Goal: Information Seeking & Learning: Learn about a topic

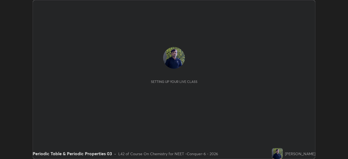
scroll to position [159, 348]
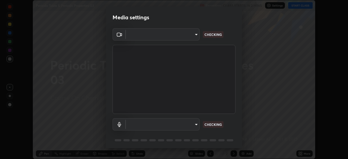
click at [190, 38] on body "Erase all Periodic Table & Periodic Properties 03 Recording CLASS STARTS IN 2 M…" at bounding box center [174, 79] width 348 height 159
click at [190, 38] on div at bounding box center [174, 79] width 348 height 159
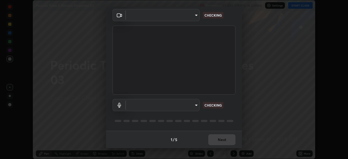
type input "ad23c5e1eec40c929e15baf649206283bee037f2ec2e6fc856d192bb2adaae55"
type input "aa0a7725628aa2d3746a5367ccdd85ae91ee4f6343f860b78150420f01eb6845"
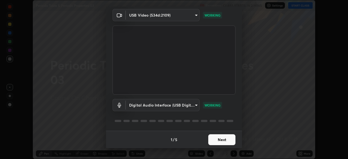
click at [222, 140] on button "Next" at bounding box center [221, 139] width 27 height 11
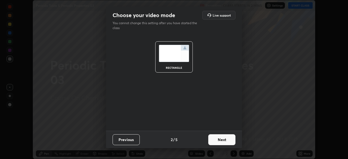
scroll to position [0, 0]
click at [225, 140] on button "Next" at bounding box center [221, 139] width 27 height 11
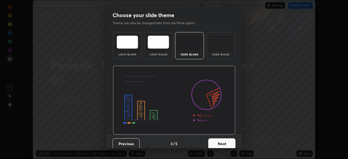
click at [229, 142] on button "Next" at bounding box center [221, 144] width 27 height 11
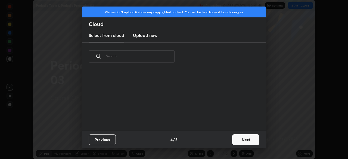
click at [233, 142] on button "Next" at bounding box center [245, 139] width 27 height 11
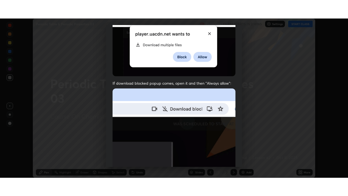
scroll to position [130, 0]
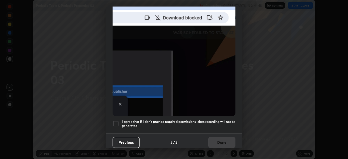
click at [118, 123] on div at bounding box center [116, 124] width 7 height 7
click at [220, 140] on button "Done" at bounding box center [221, 142] width 27 height 11
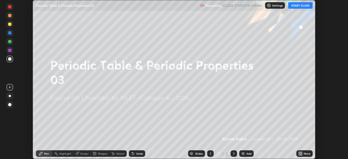
click at [300, 153] on icon at bounding box center [299, 152] width 1 height 1
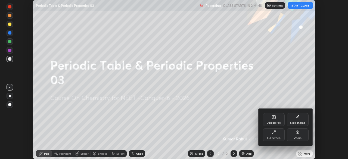
click at [276, 136] on div "Full screen" at bounding box center [274, 134] width 22 height 13
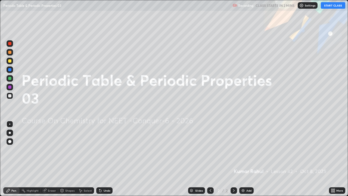
scroll to position [196, 348]
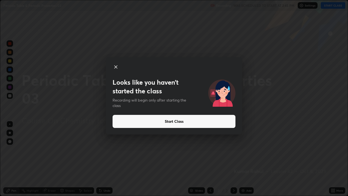
click at [171, 121] on button "Start Class" at bounding box center [174, 121] width 123 height 13
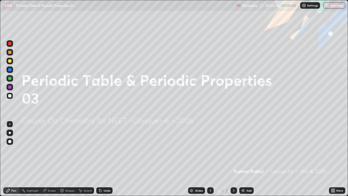
click at [248, 159] on div "Add" at bounding box center [249, 190] width 5 height 3
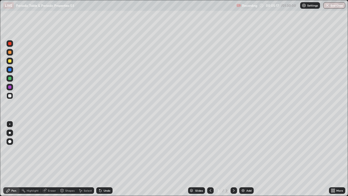
click at [10, 133] on div at bounding box center [10, 133] width 2 height 2
click at [51, 159] on div "Eraser" at bounding box center [52, 190] width 8 height 3
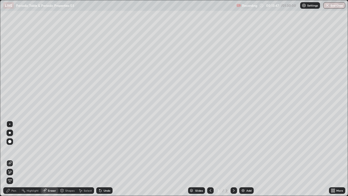
click at [13, 159] on div "Pen" at bounding box center [13, 190] width 5 height 3
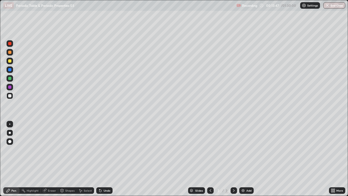
click at [14, 159] on div "Pen" at bounding box center [13, 190] width 5 height 3
click at [232, 159] on icon at bounding box center [234, 190] width 4 height 4
click at [248, 159] on div "Add" at bounding box center [249, 190] width 5 height 3
click at [10, 96] on div at bounding box center [9, 95] width 3 height 3
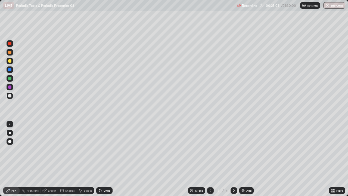
click at [10, 79] on div at bounding box center [9, 78] width 3 height 3
click at [10, 78] on div at bounding box center [9, 78] width 3 height 3
click at [10, 96] on div at bounding box center [9, 95] width 3 height 3
click at [210, 159] on icon at bounding box center [210, 190] width 4 height 4
click at [234, 159] on icon at bounding box center [234, 190] width 4 height 4
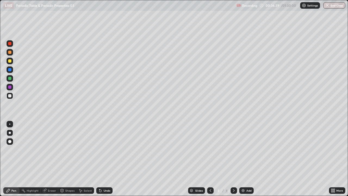
click at [234, 159] on icon at bounding box center [234, 190] width 4 height 4
click at [250, 159] on div "Add" at bounding box center [249, 190] width 5 height 3
click at [305, 5] on img at bounding box center [304, 5] width 4 height 4
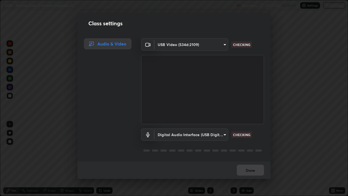
scroll to position [1, 0]
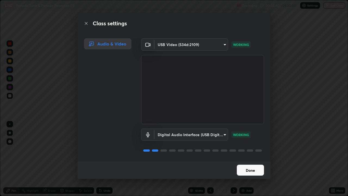
click at [248, 159] on button "Done" at bounding box center [250, 170] width 27 height 11
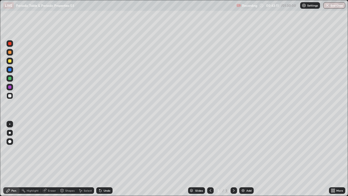
click at [251, 159] on div "Add" at bounding box center [249, 190] width 5 height 3
click at [233, 159] on icon at bounding box center [234, 190] width 4 height 4
click at [248, 159] on div "Add" at bounding box center [246, 190] width 14 height 7
click at [210, 159] on icon at bounding box center [210, 190] width 4 height 4
click at [234, 159] on icon at bounding box center [234, 190] width 4 height 4
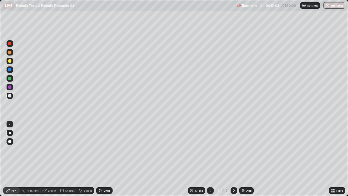
click at [51, 159] on div "Eraser" at bounding box center [52, 190] width 8 height 3
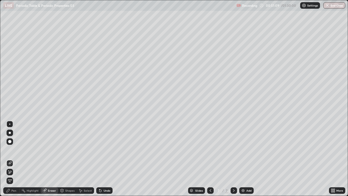
click at [14, 159] on div "Pen" at bounding box center [13, 190] width 5 height 3
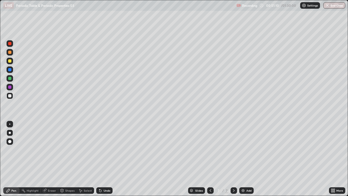
click at [15, 159] on div "Pen" at bounding box center [13, 190] width 5 height 3
click at [52, 159] on div "Eraser" at bounding box center [52, 190] width 8 height 3
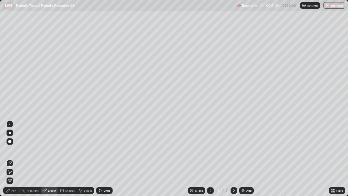
click at [14, 159] on div "Pen" at bounding box center [13, 190] width 5 height 3
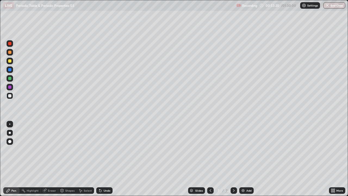
click at [11, 78] on div at bounding box center [9, 78] width 3 height 3
click at [11, 96] on div at bounding box center [9, 95] width 3 height 3
click at [234, 159] on icon at bounding box center [234, 190] width 4 height 4
click at [249, 159] on div "Add" at bounding box center [246, 190] width 14 height 7
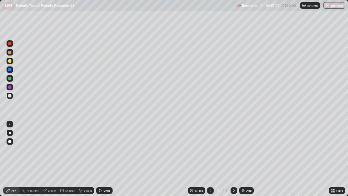
click at [52, 159] on div "Eraser" at bounding box center [52, 190] width 8 height 3
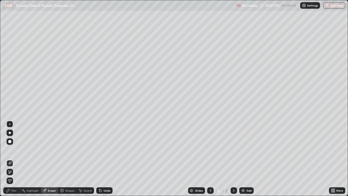
click at [16, 159] on div "Pen" at bounding box center [11, 190] width 16 height 7
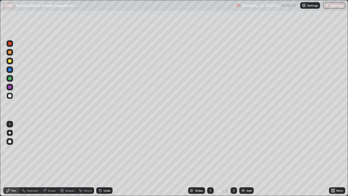
click at [52, 159] on div "Eraser" at bounding box center [52, 190] width 8 height 3
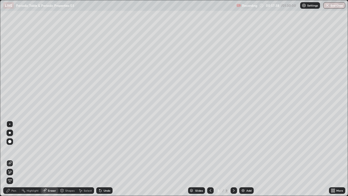
click at [14, 159] on div "Pen" at bounding box center [11, 190] width 16 height 7
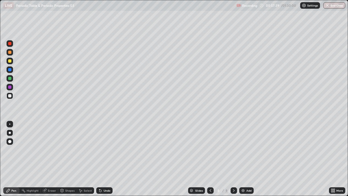
click at [211, 159] on div at bounding box center [210, 190] width 7 height 7
click at [234, 159] on icon at bounding box center [234, 190] width 2 height 3
click at [211, 159] on icon at bounding box center [210, 190] width 4 height 4
click at [235, 159] on icon at bounding box center [234, 190] width 4 height 4
click at [234, 159] on icon at bounding box center [234, 190] width 4 height 4
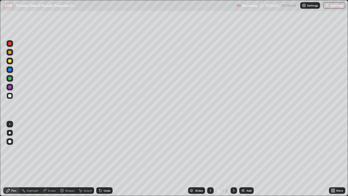
click at [248, 159] on div "Add" at bounding box center [249, 190] width 5 height 3
click at [53, 159] on div "Eraser" at bounding box center [52, 190] width 8 height 3
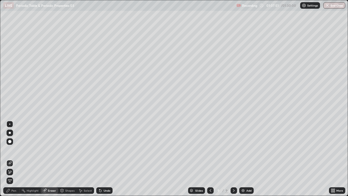
click at [14, 159] on div "Pen" at bounding box center [13, 190] width 5 height 3
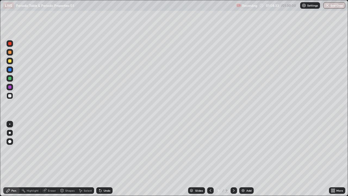
click at [53, 159] on div "Eraser" at bounding box center [52, 190] width 8 height 3
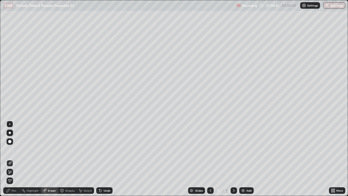
click at [16, 159] on div "Pen" at bounding box center [11, 190] width 16 height 7
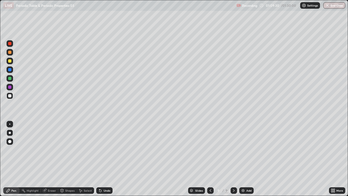
click at [10, 78] on div at bounding box center [9, 78] width 3 height 3
click at [50, 159] on div "Eraser" at bounding box center [52, 190] width 8 height 3
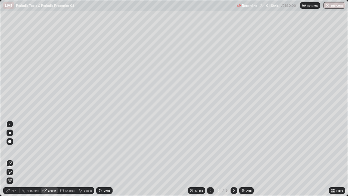
click at [16, 159] on div "Pen" at bounding box center [13, 190] width 5 height 3
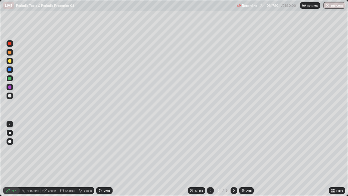
click at [11, 70] on div at bounding box center [9, 69] width 3 height 3
click at [10, 70] on div at bounding box center [9, 69] width 3 height 3
click at [233, 159] on icon at bounding box center [234, 190] width 4 height 4
click at [245, 159] on img at bounding box center [243, 190] width 4 height 4
click at [210, 159] on icon at bounding box center [210, 190] width 4 height 4
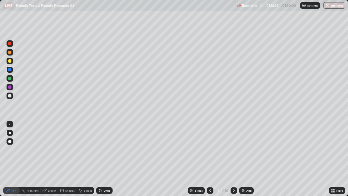
click at [233, 159] on icon at bounding box center [234, 190] width 2 height 3
click at [11, 61] on div at bounding box center [9, 60] width 3 height 3
click at [53, 159] on div "Eraser" at bounding box center [52, 190] width 8 height 3
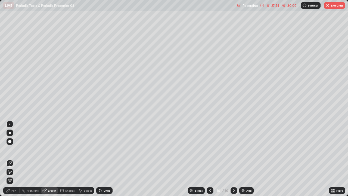
click at [10, 159] on icon at bounding box center [10, 172] width 4 height 5
click at [14, 159] on div "Pen" at bounding box center [13, 190] width 5 height 3
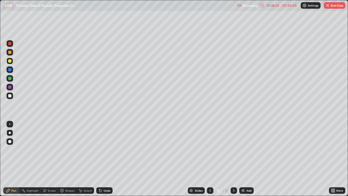
click at [51, 159] on div "Eraser" at bounding box center [52, 190] width 8 height 3
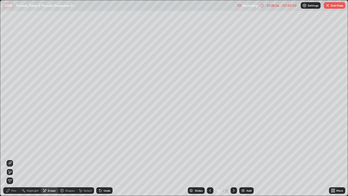
click at [14, 159] on div "Pen" at bounding box center [13, 190] width 5 height 3
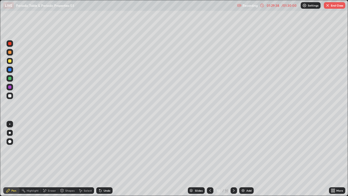
click at [10, 97] on div at bounding box center [9, 95] width 3 height 3
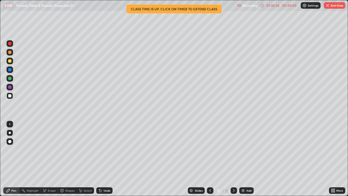
click at [233, 159] on icon at bounding box center [234, 190] width 4 height 4
click at [247, 159] on div "Add" at bounding box center [249, 190] width 5 height 3
click at [210, 159] on icon at bounding box center [210, 190] width 4 height 4
click at [234, 159] on icon at bounding box center [234, 190] width 4 height 4
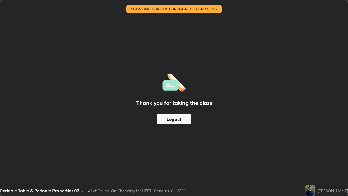
click at [169, 123] on button "Logout" at bounding box center [174, 118] width 35 height 11
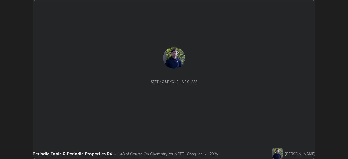
scroll to position [159, 348]
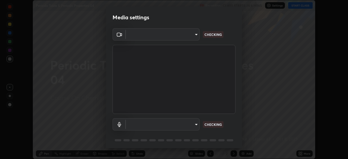
click at [190, 39] on body "Erase all Periodic Table & Periodic Properties 04 Recording CLASS STARTS IN 4 M…" at bounding box center [174, 79] width 348 height 159
click at [191, 39] on div at bounding box center [174, 79] width 348 height 159
type input "ad23c5e1eec40c929e15baf649206283bee037f2ec2e6fc856d192bb2adaae55"
type input "aa0a7725628aa2d3746a5367ccdd85ae91ee4f6343f860b78150420f01eb6845"
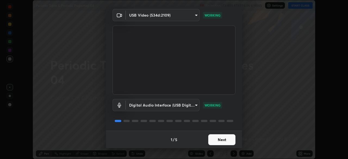
click at [221, 141] on button "Next" at bounding box center [221, 139] width 27 height 11
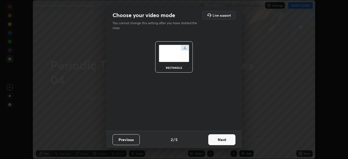
scroll to position [0, 0]
click at [223, 142] on button "Next" at bounding box center [221, 139] width 27 height 11
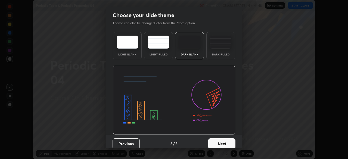
click at [227, 143] on button "Next" at bounding box center [221, 144] width 27 height 11
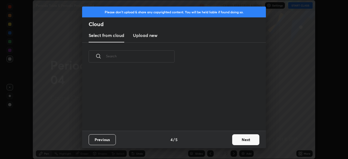
click at [233, 142] on button "Next" at bounding box center [245, 139] width 27 height 11
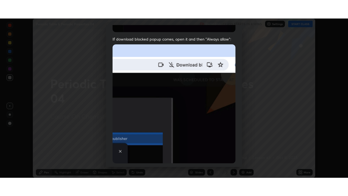
scroll to position [130, 0]
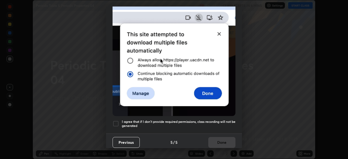
click at [117, 122] on div at bounding box center [116, 124] width 7 height 7
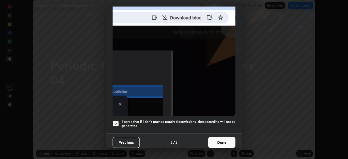
click at [215, 141] on button "Done" at bounding box center [221, 142] width 27 height 11
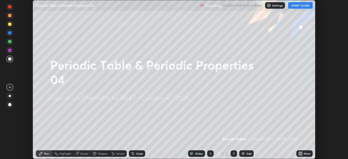
click at [299, 153] on icon at bounding box center [299, 152] width 1 height 1
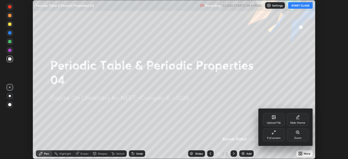
click at [275, 141] on div "Full screen" at bounding box center [274, 134] width 22 height 13
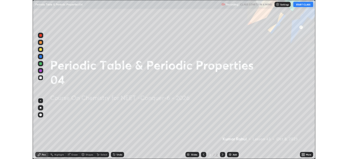
scroll to position [196, 348]
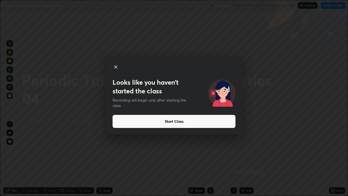
click at [160, 123] on button "Start Class" at bounding box center [174, 121] width 123 height 13
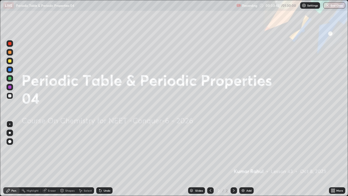
click at [250, 159] on div "Add" at bounding box center [246, 190] width 14 height 7
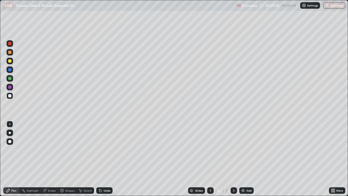
click at [10, 133] on div at bounding box center [10, 133] width 2 height 2
click at [54, 159] on div "Eraser" at bounding box center [52, 190] width 8 height 3
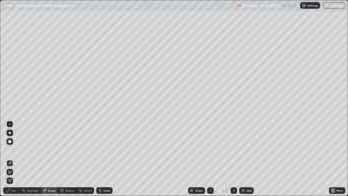
click at [17, 159] on div "Pen" at bounding box center [11, 190] width 16 height 7
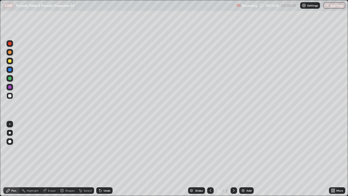
click at [10, 88] on div at bounding box center [9, 86] width 3 height 3
click at [11, 88] on div at bounding box center [9, 86] width 3 height 3
click at [11, 96] on div at bounding box center [9, 95] width 3 height 3
click at [249, 159] on div "Add" at bounding box center [249, 190] width 5 height 3
click at [209, 159] on icon at bounding box center [210, 190] width 4 height 4
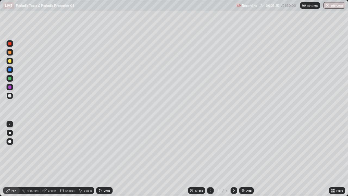
click at [234, 159] on icon at bounding box center [234, 190] width 4 height 4
click at [248, 159] on div "Add" at bounding box center [249, 190] width 5 height 3
click at [213, 159] on div at bounding box center [210, 190] width 7 height 7
click at [233, 159] on icon at bounding box center [234, 190] width 4 height 4
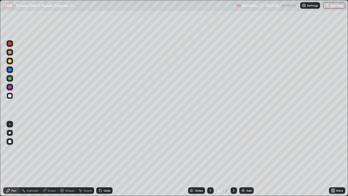
click at [212, 159] on icon at bounding box center [210, 190] width 4 height 4
click at [234, 159] on icon at bounding box center [234, 190] width 2 height 3
click at [236, 159] on div at bounding box center [234, 190] width 7 height 7
click at [248, 159] on div "Add" at bounding box center [249, 190] width 5 height 3
click at [209, 159] on icon at bounding box center [210, 190] width 4 height 4
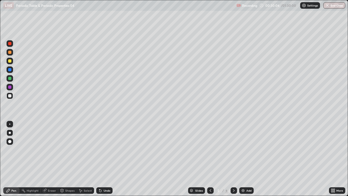
click at [235, 159] on icon at bounding box center [234, 190] width 4 height 4
click at [53, 159] on div "Eraser" at bounding box center [52, 190] width 8 height 3
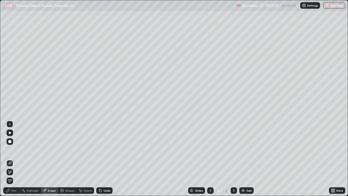
click at [16, 159] on div "Pen" at bounding box center [13, 190] width 5 height 3
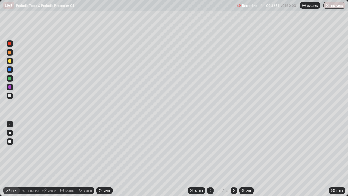
click at [234, 159] on icon at bounding box center [234, 190] width 4 height 4
click at [249, 159] on div "Add" at bounding box center [249, 190] width 5 height 3
click at [50, 159] on div "Eraser" at bounding box center [52, 190] width 8 height 3
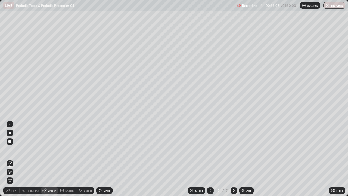
click at [13, 159] on div "Pen" at bounding box center [13, 190] width 5 height 3
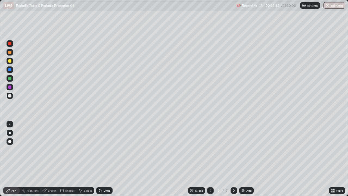
click at [53, 159] on div "Eraser" at bounding box center [52, 190] width 8 height 3
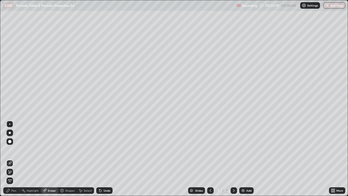
click at [14, 159] on div "Pen" at bounding box center [13, 190] width 5 height 3
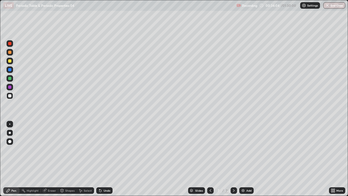
click at [55, 159] on div "Eraser" at bounding box center [52, 190] width 8 height 3
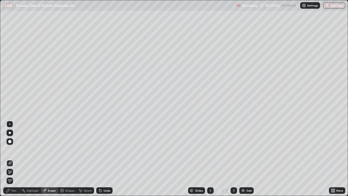
click at [14, 159] on div "Pen" at bounding box center [13, 190] width 5 height 3
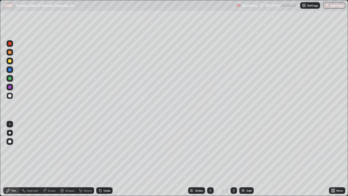
click at [51, 159] on div "Eraser" at bounding box center [49, 190] width 17 height 7
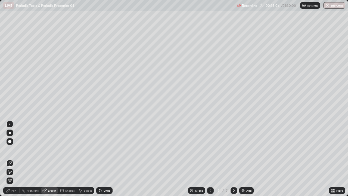
click at [13, 159] on div "Pen" at bounding box center [13, 190] width 5 height 3
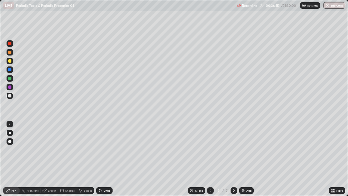
click at [10, 61] on div at bounding box center [9, 60] width 3 height 3
click at [234, 159] on icon at bounding box center [234, 190] width 4 height 4
click at [247, 159] on div "Add" at bounding box center [249, 190] width 5 height 3
click at [235, 159] on icon at bounding box center [234, 190] width 4 height 4
click at [248, 159] on div "Add" at bounding box center [249, 190] width 5 height 3
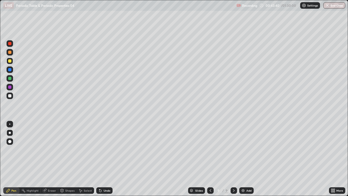
click at [234, 159] on icon at bounding box center [234, 190] width 4 height 4
click at [247, 159] on div "Add" at bounding box center [246, 190] width 14 height 7
click at [210, 159] on icon at bounding box center [210, 190] width 4 height 4
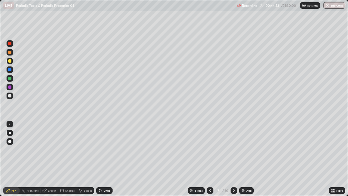
click at [210, 159] on icon at bounding box center [211, 190] width 2 height 3
click at [212, 159] on div at bounding box center [210, 190] width 7 height 7
click at [235, 159] on div at bounding box center [234, 190] width 7 height 7
click at [233, 159] on icon at bounding box center [234, 190] width 4 height 4
click at [235, 159] on icon at bounding box center [234, 190] width 4 height 4
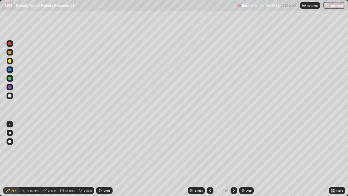
click at [233, 159] on icon at bounding box center [234, 190] width 2 height 3
click at [235, 159] on icon at bounding box center [234, 190] width 4 height 4
click at [210, 159] on icon at bounding box center [210, 190] width 4 height 4
click at [234, 159] on icon at bounding box center [234, 190] width 4 height 4
click at [210, 159] on icon at bounding box center [210, 190] width 4 height 4
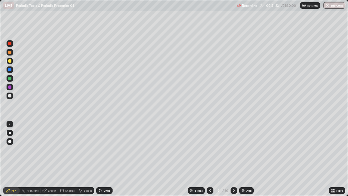
click at [236, 159] on div at bounding box center [234, 190] width 7 height 7
click at [10, 96] on div at bounding box center [9, 95] width 3 height 3
click at [234, 159] on icon at bounding box center [234, 190] width 4 height 4
click at [247, 159] on div "Add" at bounding box center [249, 190] width 5 height 3
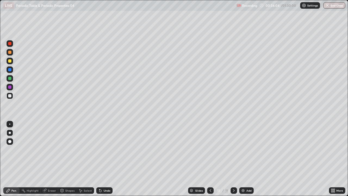
click at [53, 159] on div "Eraser" at bounding box center [52, 190] width 8 height 3
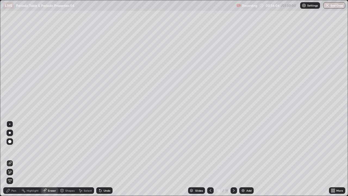
click at [15, 159] on div "Pen" at bounding box center [13, 190] width 5 height 3
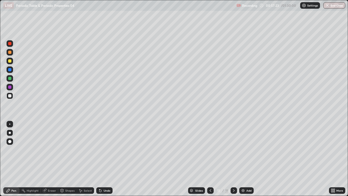
click at [52, 159] on div "Eraser" at bounding box center [52, 190] width 8 height 3
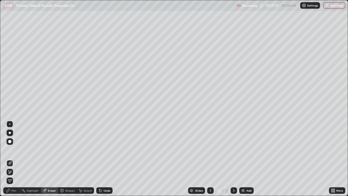
click at [245, 159] on div "Add" at bounding box center [246, 190] width 14 height 7
click at [15, 159] on div "Pen" at bounding box center [13, 190] width 5 height 3
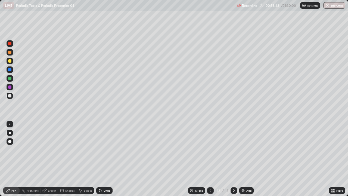
click at [234, 159] on icon at bounding box center [234, 190] width 4 height 4
click at [247, 159] on div "Add" at bounding box center [249, 190] width 5 height 3
click at [53, 159] on div "Eraser" at bounding box center [52, 190] width 8 height 3
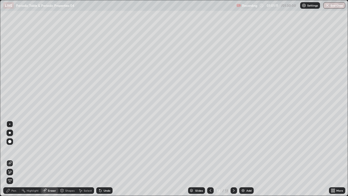
click at [11, 159] on icon at bounding box center [10, 172] width 3 height 3
click at [13, 159] on div "Pen" at bounding box center [13, 190] width 5 height 3
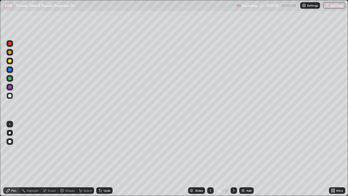
click at [49, 159] on div "Eraser" at bounding box center [52, 190] width 8 height 3
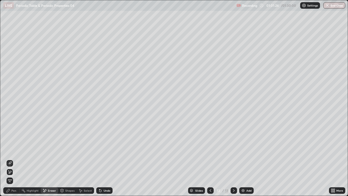
click at [10, 159] on icon at bounding box center [10, 172] width 4 height 5
click at [14, 159] on div "Pen" at bounding box center [11, 190] width 16 height 7
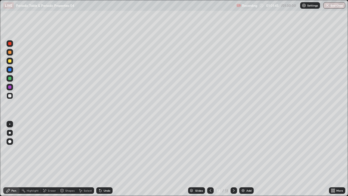
click at [17, 159] on div "Pen" at bounding box center [11, 190] width 16 height 7
click at [15, 159] on div "Pen" at bounding box center [11, 190] width 16 height 7
click at [11, 159] on div "Pen" at bounding box center [11, 190] width 16 height 7
click at [12, 159] on div "Pen" at bounding box center [13, 190] width 5 height 3
click at [10, 159] on div "Pen" at bounding box center [11, 190] width 16 height 7
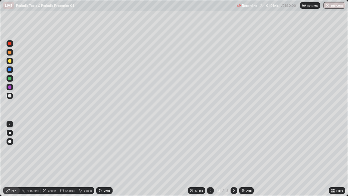
click at [12, 159] on div "Pen" at bounding box center [13, 190] width 5 height 3
click at [14, 159] on div "Pen" at bounding box center [13, 190] width 5 height 3
click at [16, 159] on div "Pen" at bounding box center [13, 190] width 5 height 3
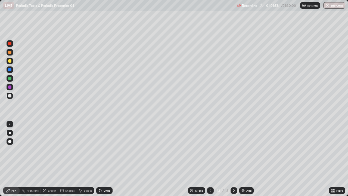
click at [12, 95] on div at bounding box center [10, 96] width 7 height 7
click at [10, 88] on div at bounding box center [9, 86] width 3 height 3
click at [10, 85] on div at bounding box center [9, 86] width 3 height 3
click at [10, 81] on div at bounding box center [10, 78] width 7 height 7
click at [10, 79] on div at bounding box center [9, 78] width 3 height 3
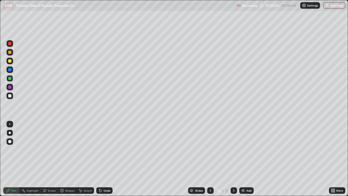
click at [52, 159] on div "Eraser" at bounding box center [52, 190] width 8 height 3
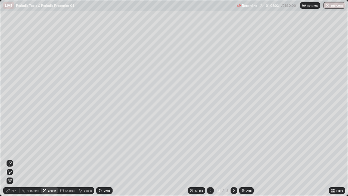
click at [16, 159] on div "Pen" at bounding box center [13, 190] width 5 height 3
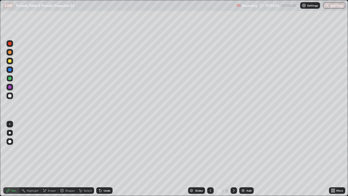
click at [16, 159] on div "Pen" at bounding box center [13, 190] width 5 height 3
click at [11, 96] on div at bounding box center [9, 95] width 3 height 3
click at [12, 96] on div at bounding box center [10, 96] width 7 height 7
click at [52, 159] on div "Eraser" at bounding box center [52, 190] width 8 height 3
click at [51, 159] on div "Eraser" at bounding box center [52, 190] width 8 height 3
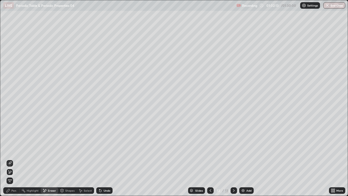
click at [14, 159] on div "Pen" at bounding box center [13, 190] width 5 height 3
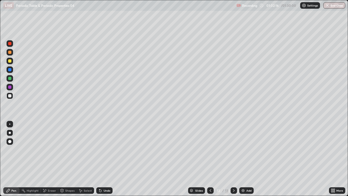
click at [11, 79] on div at bounding box center [9, 78] width 3 height 3
click at [11, 80] on div at bounding box center [9, 78] width 3 height 3
click at [12, 81] on div at bounding box center [10, 78] width 7 height 7
click at [10, 62] on div at bounding box center [9, 60] width 3 height 3
click at [10, 61] on div at bounding box center [9, 60] width 3 height 3
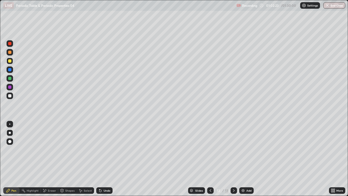
click at [10, 61] on div at bounding box center [9, 60] width 3 height 3
click at [15, 159] on div "Pen" at bounding box center [13, 190] width 5 height 3
click at [212, 159] on icon at bounding box center [210, 190] width 4 height 4
click at [211, 159] on icon at bounding box center [210, 190] width 4 height 4
click at [210, 159] on icon at bounding box center [210, 190] width 4 height 4
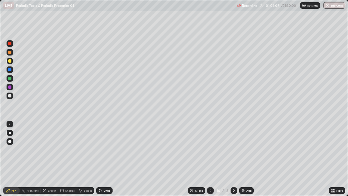
click at [234, 159] on icon at bounding box center [234, 190] width 4 height 4
click at [210, 159] on icon at bounding box center [210, 190] width 4 height 4
click at [235, 159] on icon at bounding box center [234, 190] width 4 height 4
click at [10, 96] on div at bounding box center [9, 95] width 3 height 3
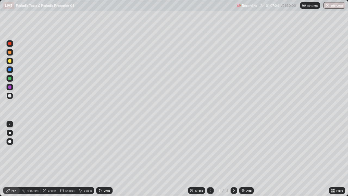
click at [11, 96] on div at bounding box center [9, 95] width 3 height 3
click at [233, 159] on icon at bounding box center [234, 190] width 4 height 4
click at [14, 159] on div "Pen" at bounding box center [13, 190] width 5 height 3
click at [10, 95] on div at bounding box center [9, 95] width 3 height 3
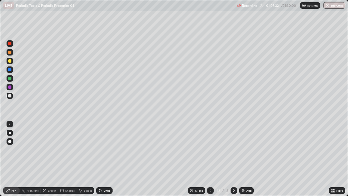
click at [10, 87] on div at bounding box center [9, 86] width 3 height 3
click at [9, 79] on div at bounding box center [9, 78] width 3 height 3
click at [9, 72] on div at bounding box center [10, 69] width 7 height 7
click at [9, 63] on div at bounding box center [10, 61] width 7 height 7
click at [10, 58] on div at bounding box center [10, 61] width 7 height 7
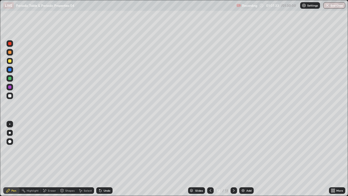
click at [12, 51] on div at bounding box center [10, 52] width 7 height 7
click at [337, 159] on div "More" at bounding box center [340, 190] width 7 height 3
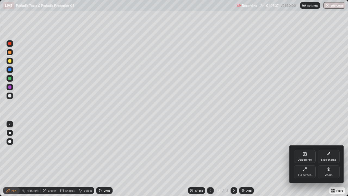
click at [307, 159] on div "Full screen" at bounding box center [305, 175] width 14 height 3
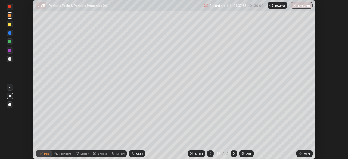
scroll to position [27055, 26866]
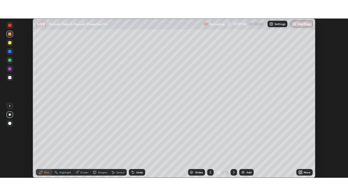
scroll to position [159, 348]
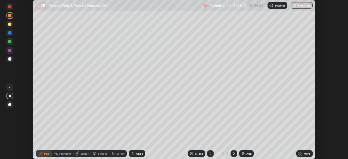
click at [302, 152] on icon at bounding box center [301, 152] width 1 height 1
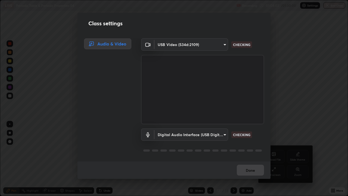
scroll to position [196, 348]
click at [276, 157] on div "Class settings Audio & Video USB Video (534d:2109) ad23c5e1eec40c929e15baf64920…" at bounding box center [174, 98] width 348 height 196
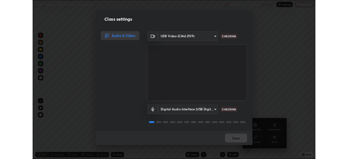
scroll to position [1, 0]
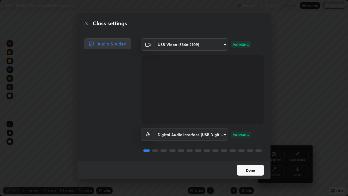
click at [247, 159] on button "Done" at bounding box center [250, 170] width 27 height 11
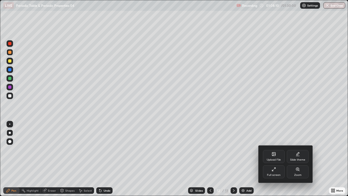
click at [274, 159] on div "Full screen" at bounding box center [274, 171] width 22 height 13
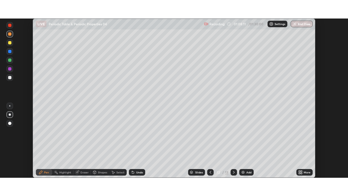
scroll to position [27055, 26866]
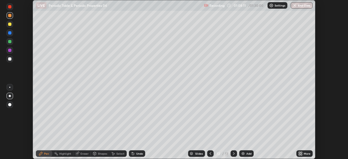
click at [301, 153] on icon at bounding box center [301, 154] width 4 height 4
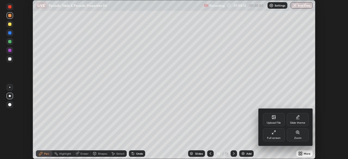
click at [275, 137] on div "Full screen" at bounding box center [274, 138] width 14 height 3
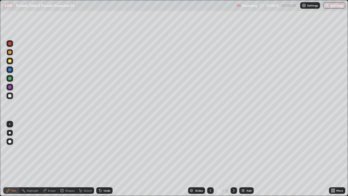
scroll to position [196, 348]
click at [53, 159] on div "Eraser" at bounding box center [52, 190] width 8 height 3
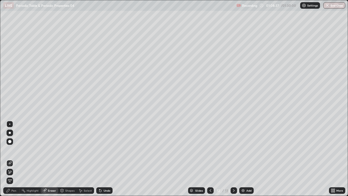
click at [234, 159] on icon at bounding box center [234, 190] width 4 height 4
click at [11, 159] on icon at bounding box center [10, 172] width 4 height 5
click at [16, 159] on div "Pen" at bounding box center [13, 190] width 5 height 3
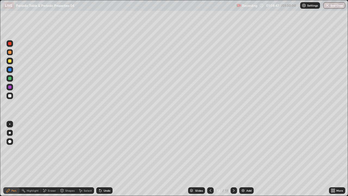
click at [11, 96] on div at bounding box center [9, 95] width 3 height 3
click at [234, 159] on icon at bounding box center [234, 190] width 2 height 3
click at [245, 159] on div "Add" at bounding box center [246, 190] width 14 height 7
click at [233, 159] on icon at bounding box center [234, 190] width 2 height 3
click at [247, 159] on div "Add" at bounding box center [249, 190] width 5 height 3
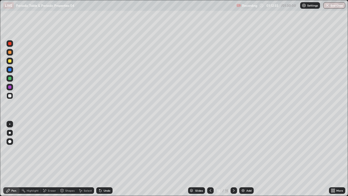
click at [234, 159] on icon at bounding box center [234, 190] width 4 height 4
click at [210, 159] on icon at bounding box center [210, 190] width 4 height 4
click at [234, 159] on icon at bounding box center [234, 190] width 4 height 4
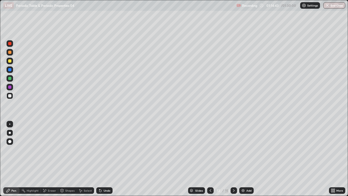
click at [234, 159] on icon at bounding box center [234, 190] width 4 height 4
click at [212, 159] on icon at bounding box center [210, 190] width 4 height 4
click at [235, 159] on icon at bounding box center [234, 190] width 4 height 4
click at [233, 159] on icon at bounding box center [234, 190] width 4 height 4
click at [51, 159] on div "Eraser" at bounding box center [52, 190] width 8 height 3
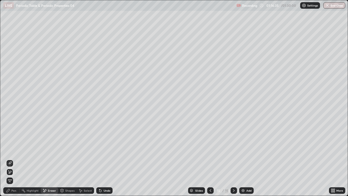
click at [16, 159] on div "Pen" at bounding box center [13, 190] width 5 height 3
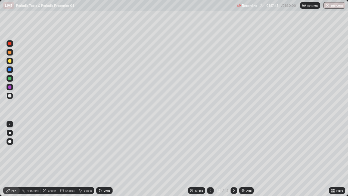
click at [234, 159] on icon at bounding box center [234, 190] width 4 height 4
click at [248, 159] on div "Add" at bounding box center [249, 190] width 5 height 3
click at [235, 159] on icon at bounding box center [234, 190] width 4 height 4
click at [12, 143] on div at bounding box center [10, 141] width 7 height 7
click at [232, 159] on icon at bounding box center [234, 190] width 4 height 4
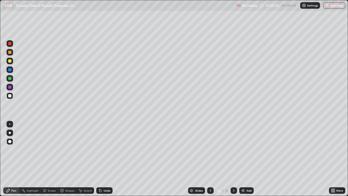
click at [247, 159] on div "Add" at bounding box center [249, 190] width 5 height 3
click at [10, 133] on div at bounding box center [10, 133] width 2 height 2
click at [53, 159] on div "Eraser" at bounding box center [52, 190] width 8 height 3
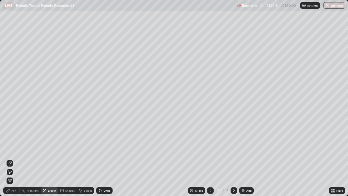
click at [15, 159] on div "Pen" at bounding box center [13, 190] width 5 height 3
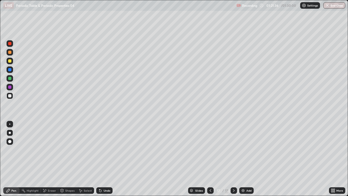
click at [213, 159] on div at bounding box center [210, 190] width 7 height 7
click at [212, 159] on icon at bounding box center [210, 190] width 4 height 4
click at [212, 159] on div at bounding box center [210, 190] width 7 height 7
click at [234, 159] on icon at bounding box center [234, 190] width 4 height 4
click at [235, 159] on div at bounding box center [234, 190] width 7 height 7
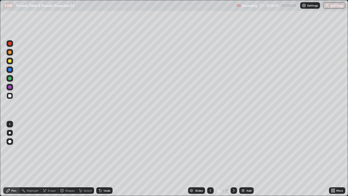
click at [210, 159] on icon at bounding box center [210, 190] width 4 height 4
click at [234, 159] on icon at bounding box center [234, 190] width 4 height 4
click at [234, 159] on div at bounding box center [234, 190] width 7 height 7
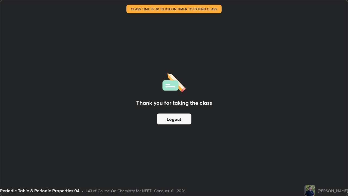
click at [175, 120] on button "Logout" at bounding box center [174, 118] width 35 height 11
